Goal: Navigation & Orientation: Find specific page/section

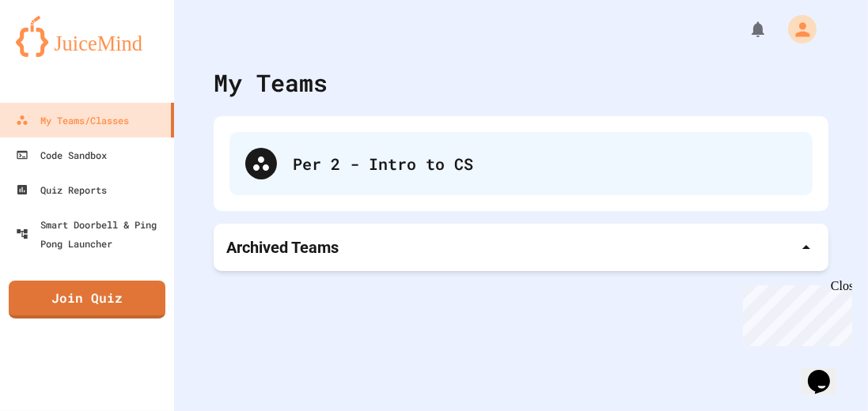
click at [282, 137] on div "Per 2 - Intro to CS" at bounding box center [520, 163] width 583 height 63
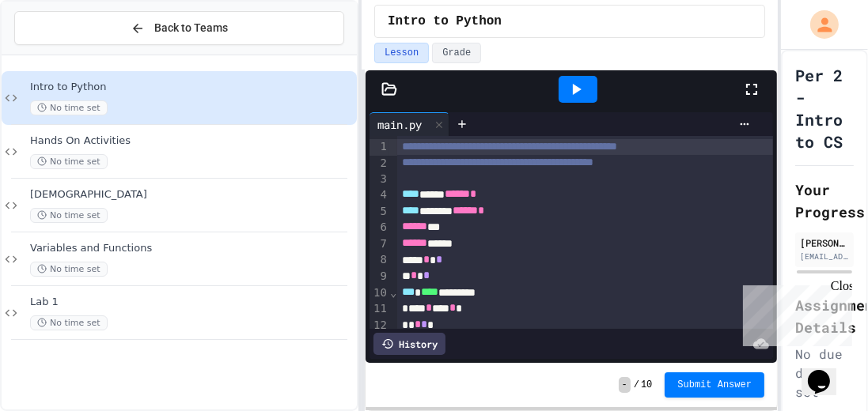
click at [745, 89] on icon at bounding box center [751, 89] width 19 height 19
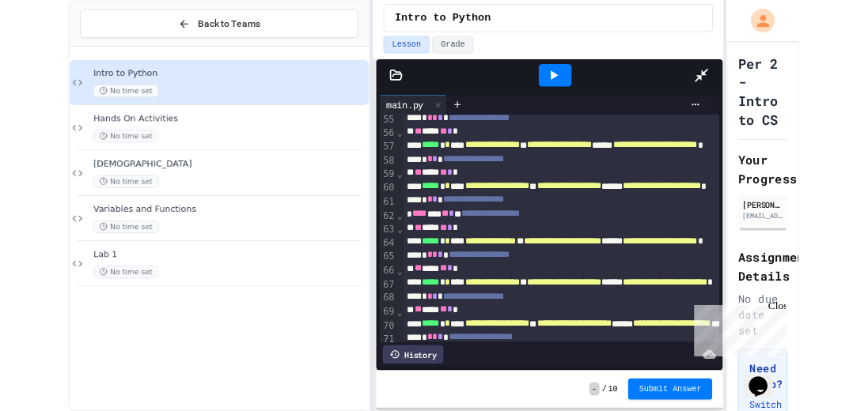
scroll to position [899, 0]
